Goal: Task Accomplishment & Management: Manage account settings

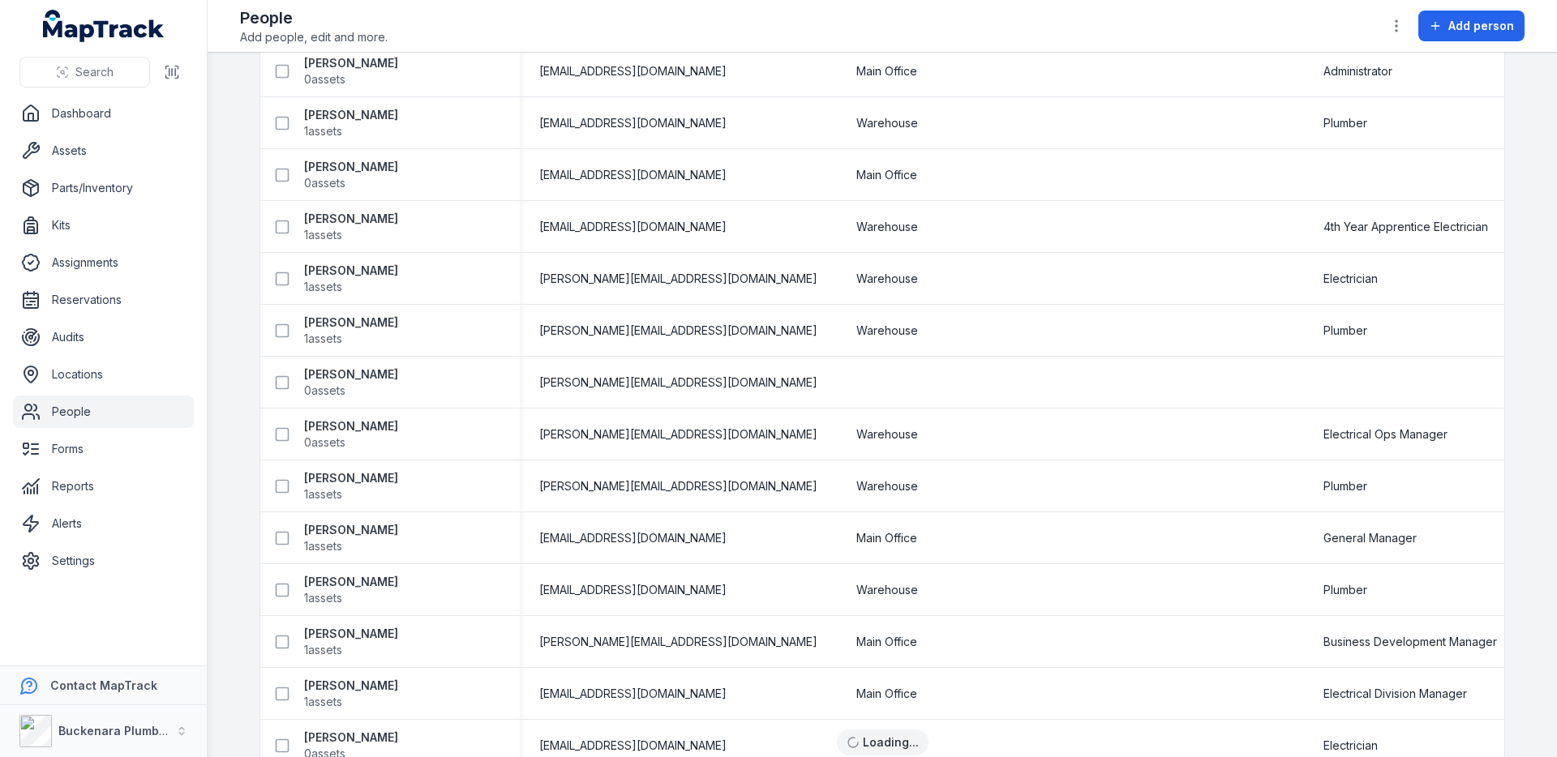
scroll to position [935, 0]
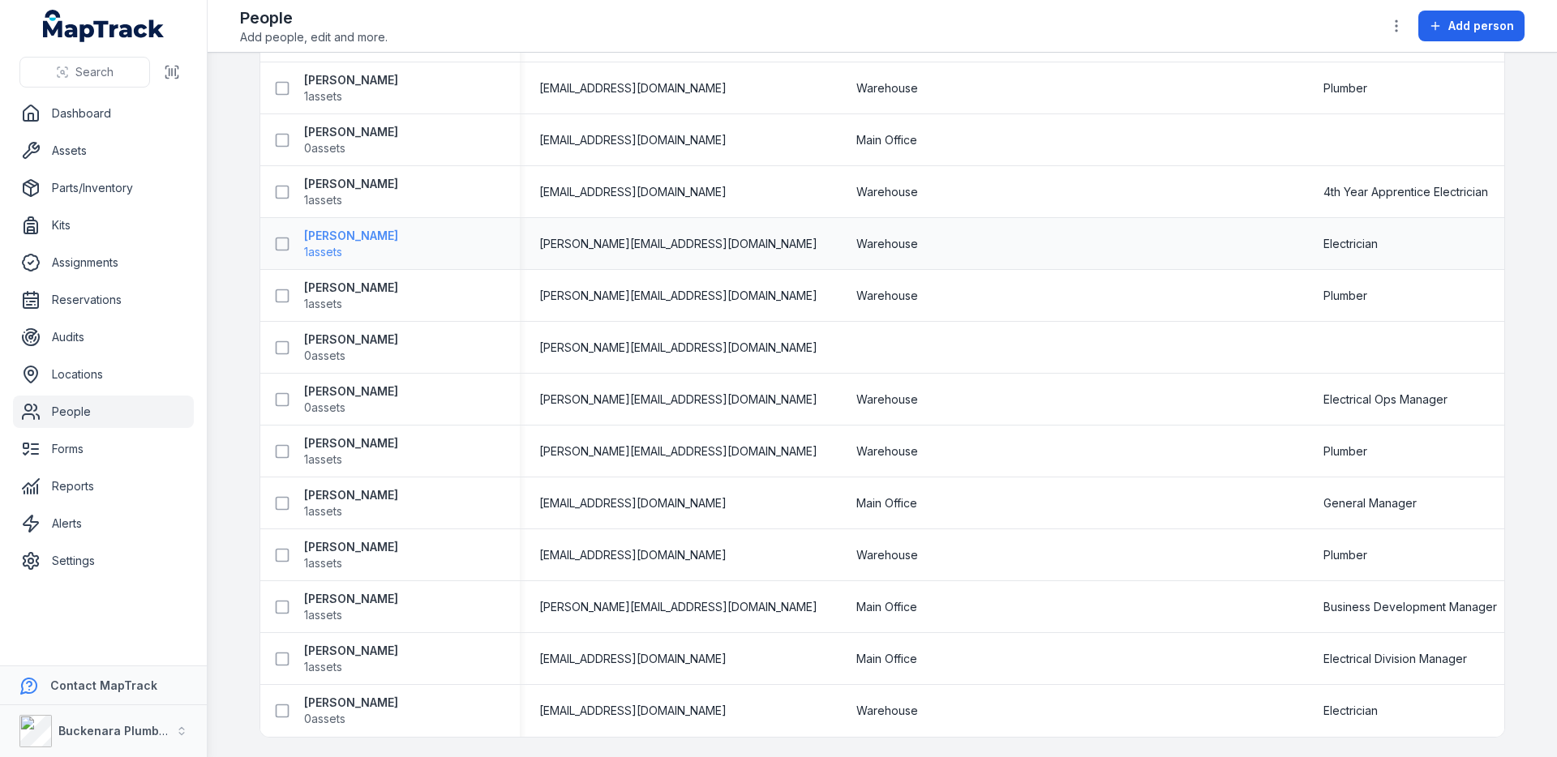
click at [351, 247] on span "1 assets" at bounding box center [351, 252] width 94 height 16
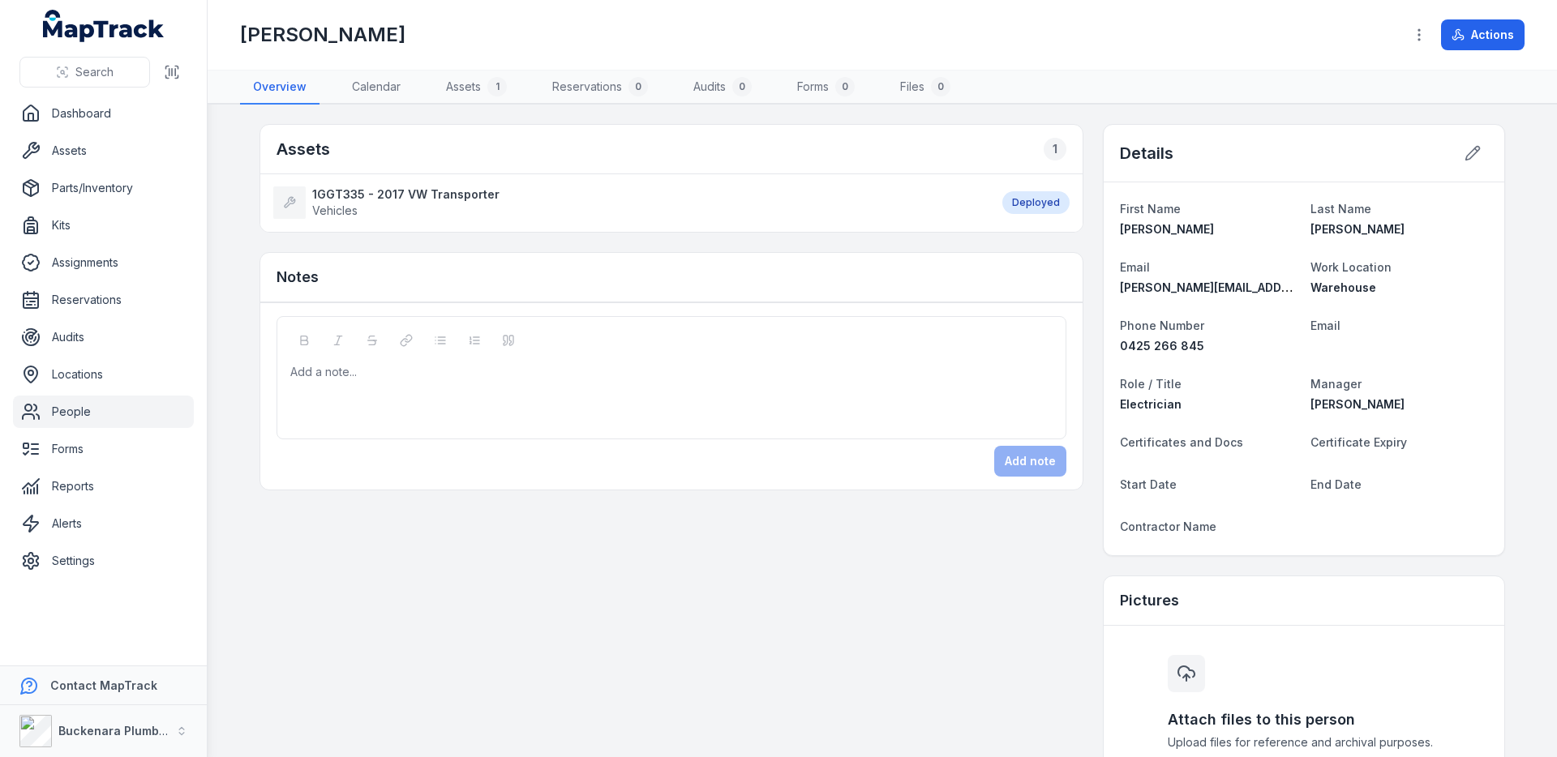
click at [475, 191] on strong "1GGT335 - 2017 VW Transporter" at bounding box center [405, 195] width 187 height 16
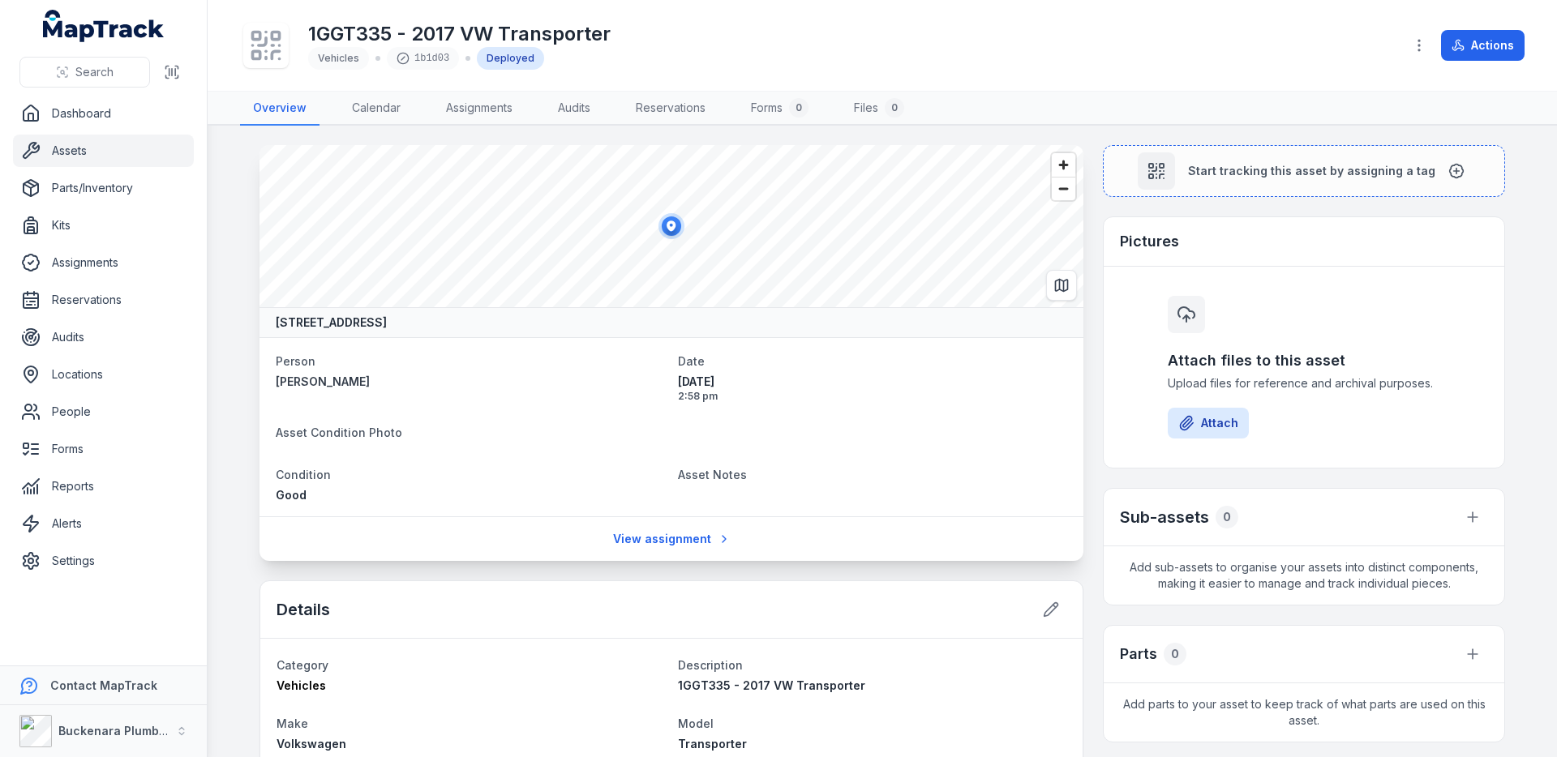
click at [1471, 46] on button "Actions" at bounding box center [1483, 45] width 84 height 31
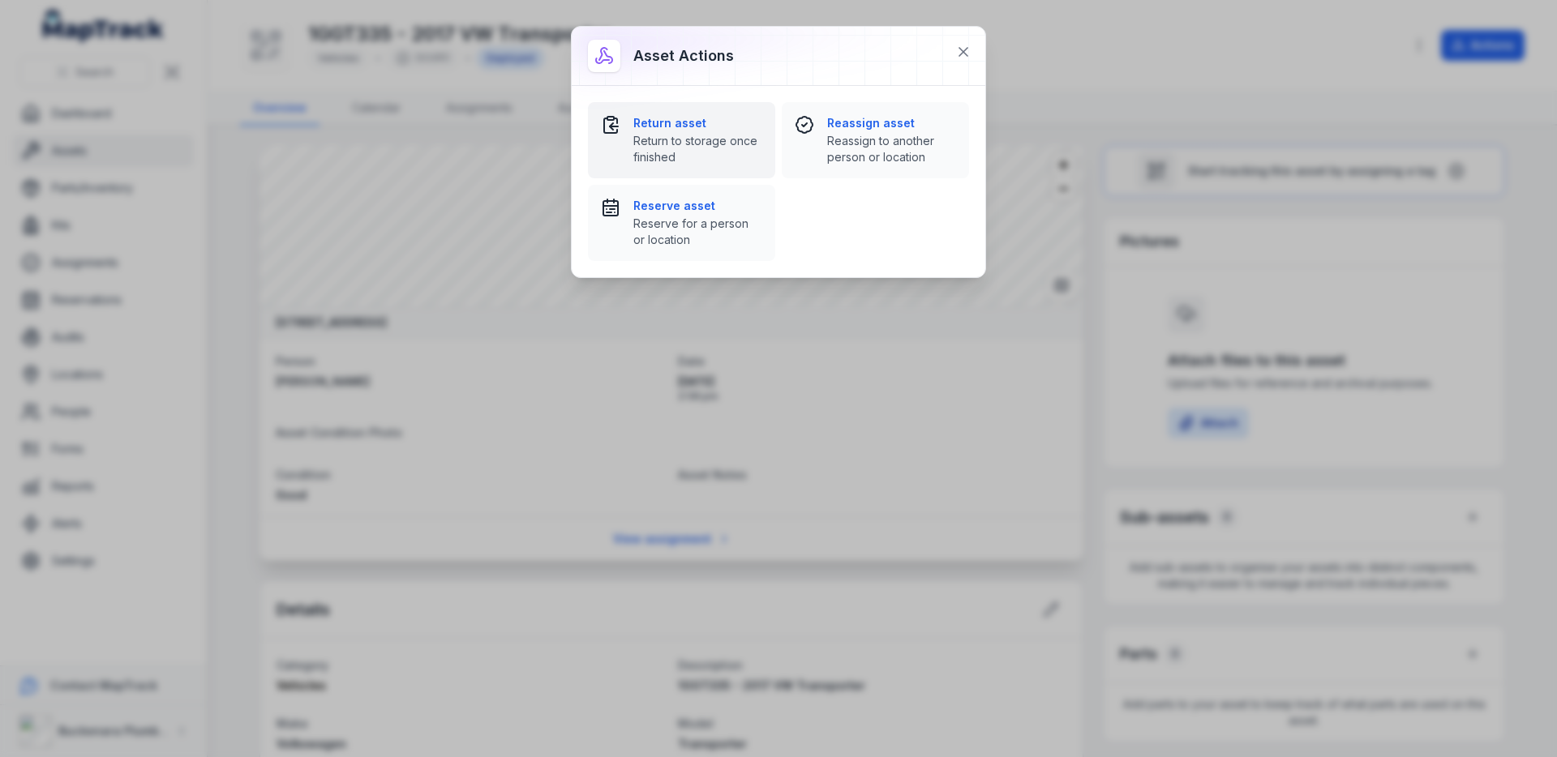
click at [706, 126] on strong "Return asset" at bounding box center [697, 123] width 129 height 16
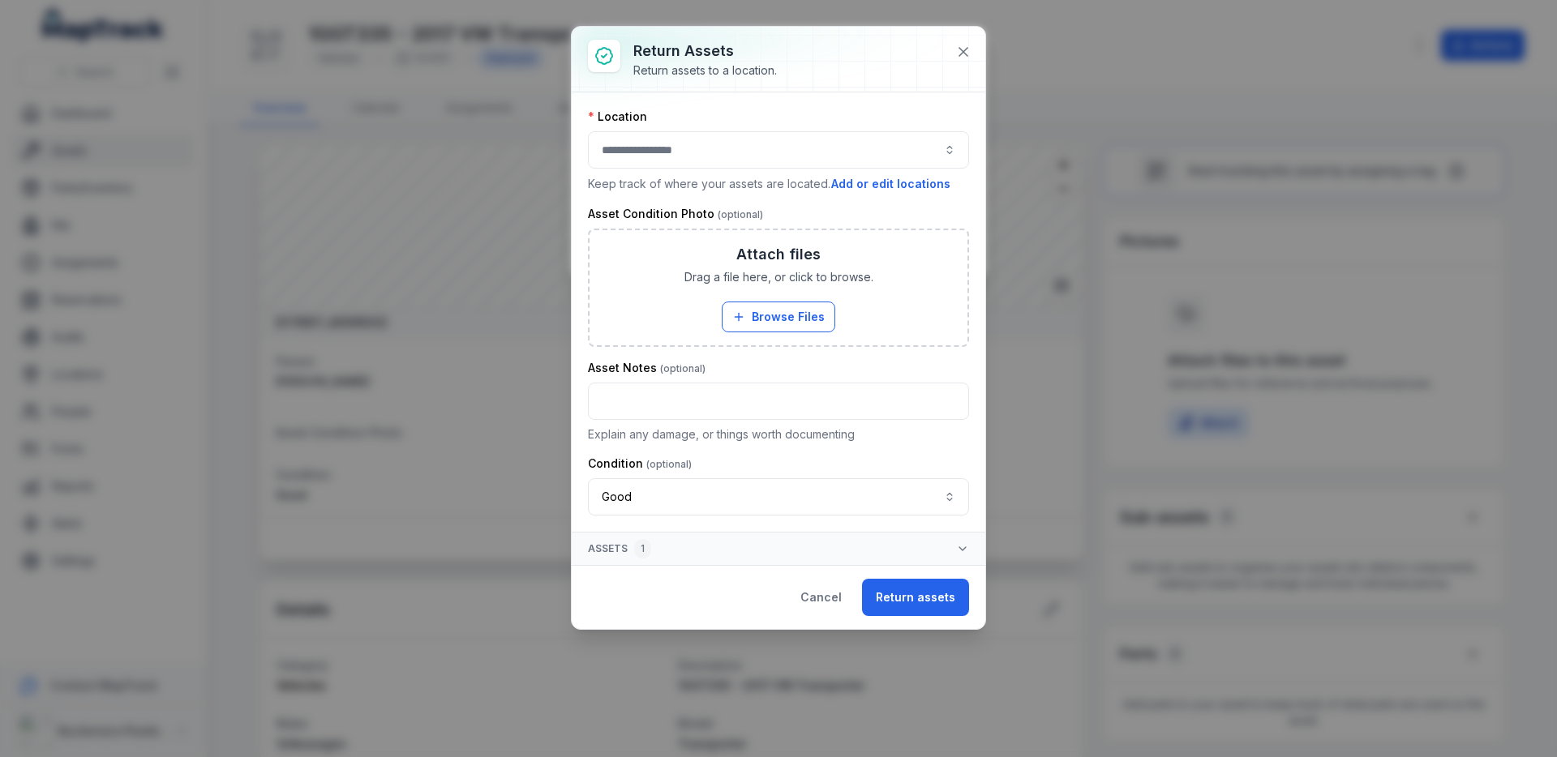
click at [830, 156] on button "button" at bounding box center [778, 149] width 381 height 37
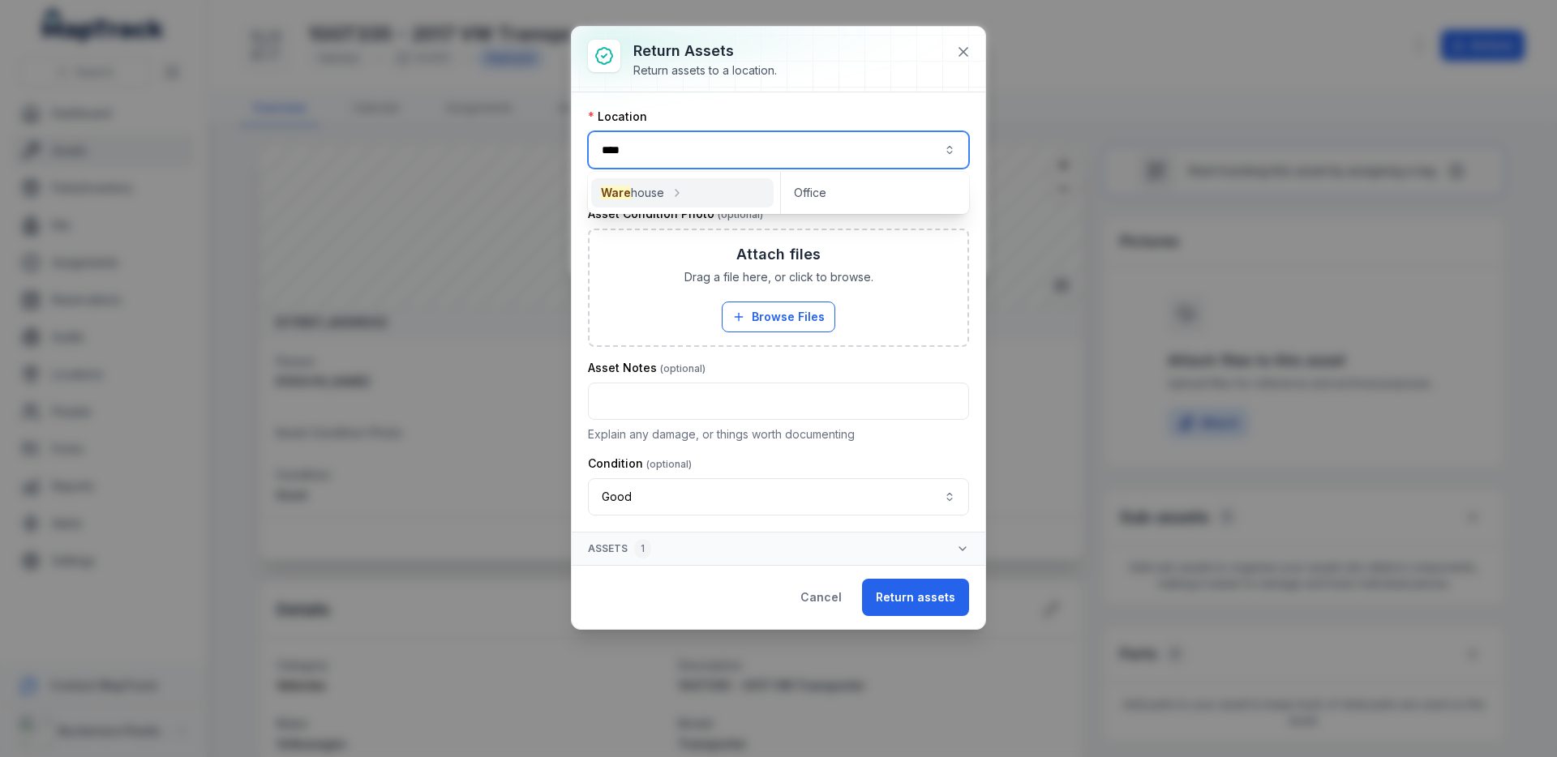
type input "****"
click at [691, 178] on div "Warehouse" at bounding box center [682, 193] width 189 height 42
click at [683, 189] on div "Warehouse" at bounding box center [682, 192] width 182 height 29
type input "*********"
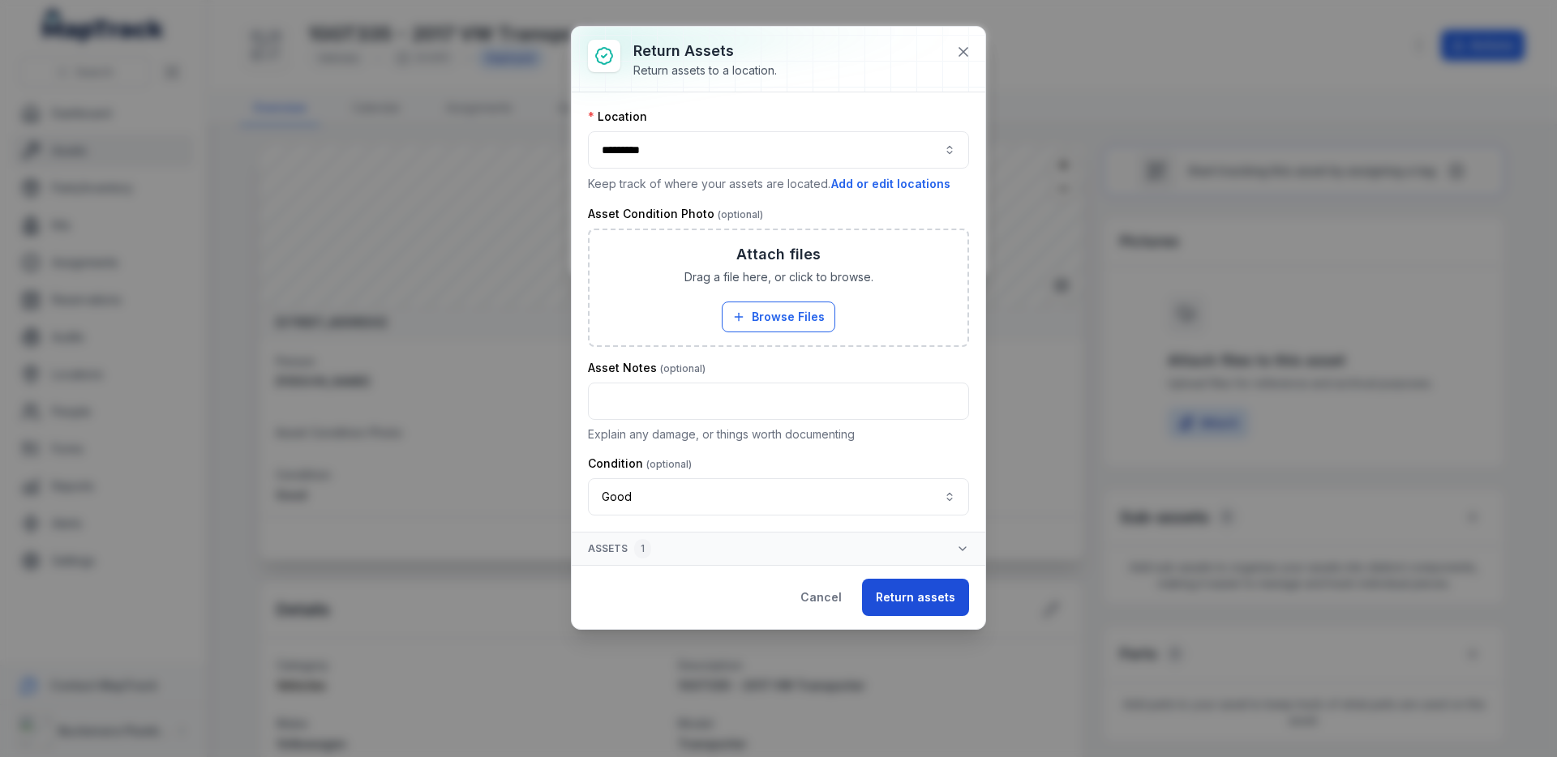
click at [924, 583] on button "Return assets" at bounding box center [915, 597] width 107 height 37
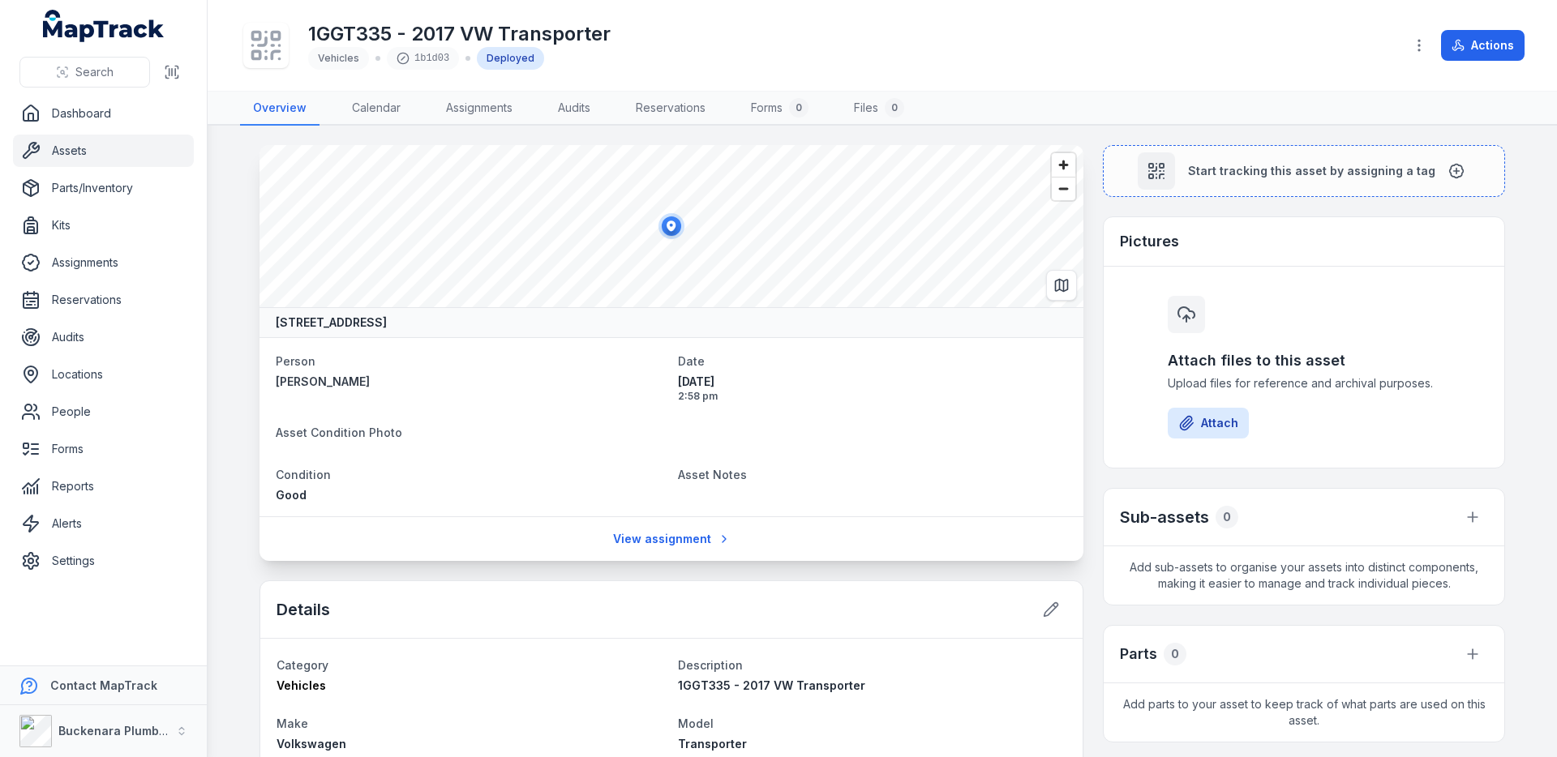
click at [222, 345] on main "[STREET_ADDRESS] Person [PERSON_NAME] Date [DATE] 2:58 pm Asset Condition Photo…" at bounding box center [883, 442] width 1350 height 632
